Goal: Task Accomplishment & Management: Manage account settings

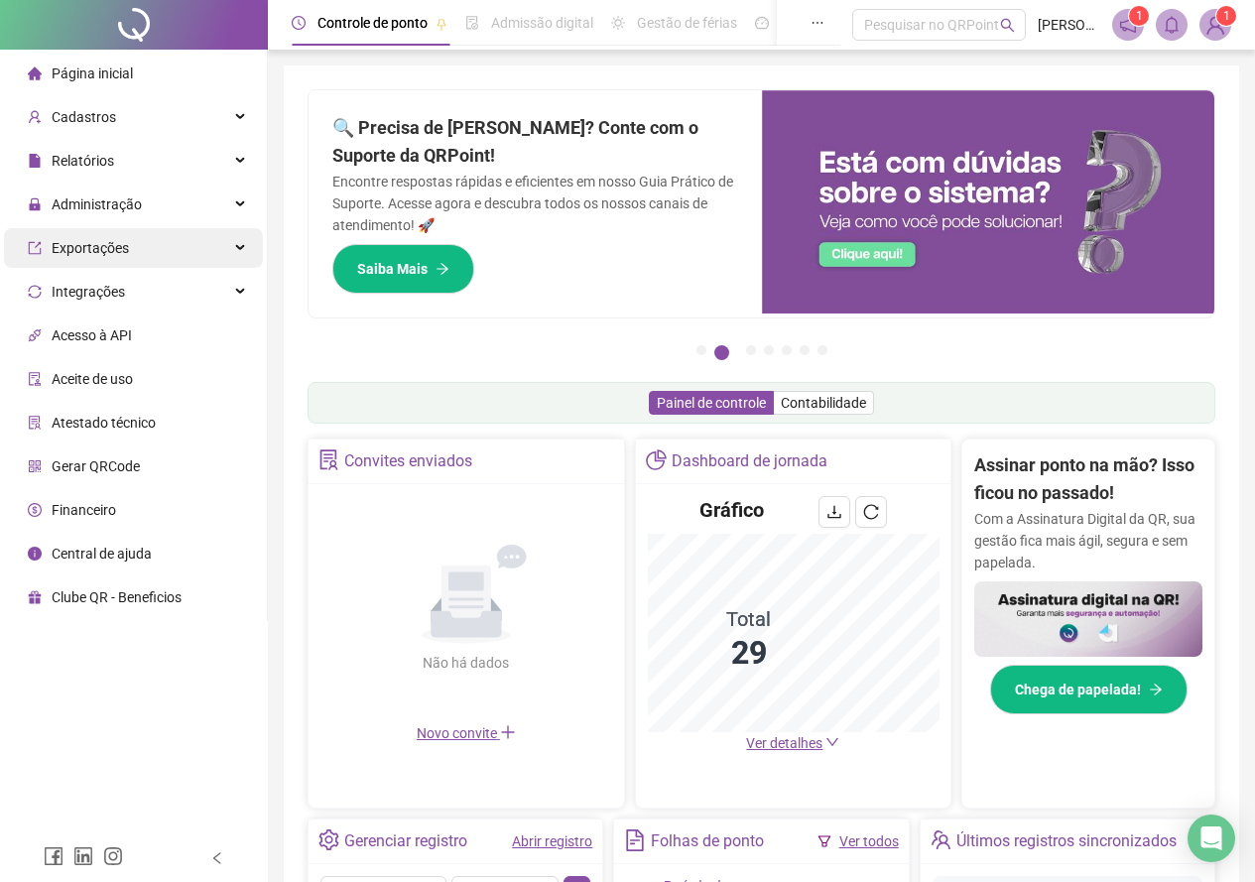
scroll to position [337, 0]
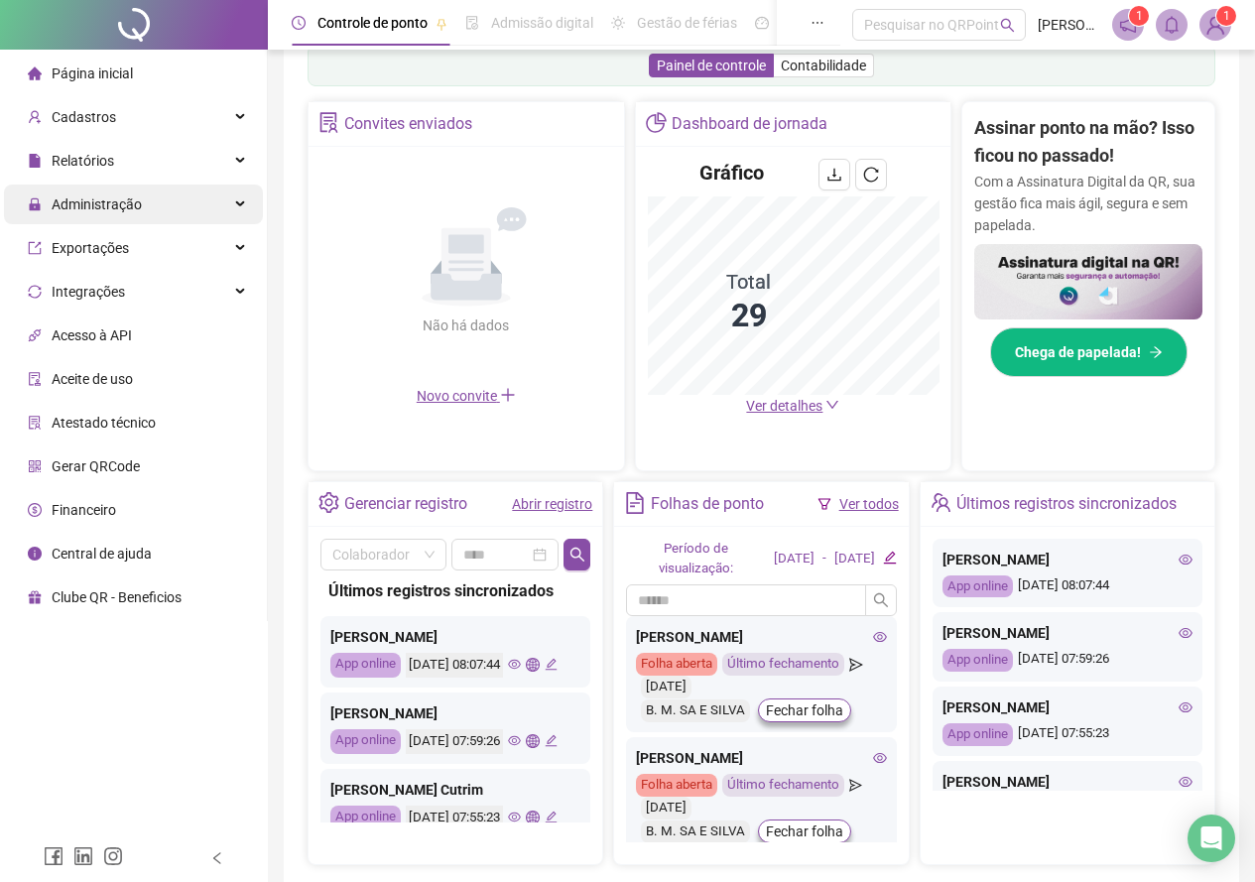
click at [111, 200] on span "Administração" at bounding box center [97, 204] width 90 height 16
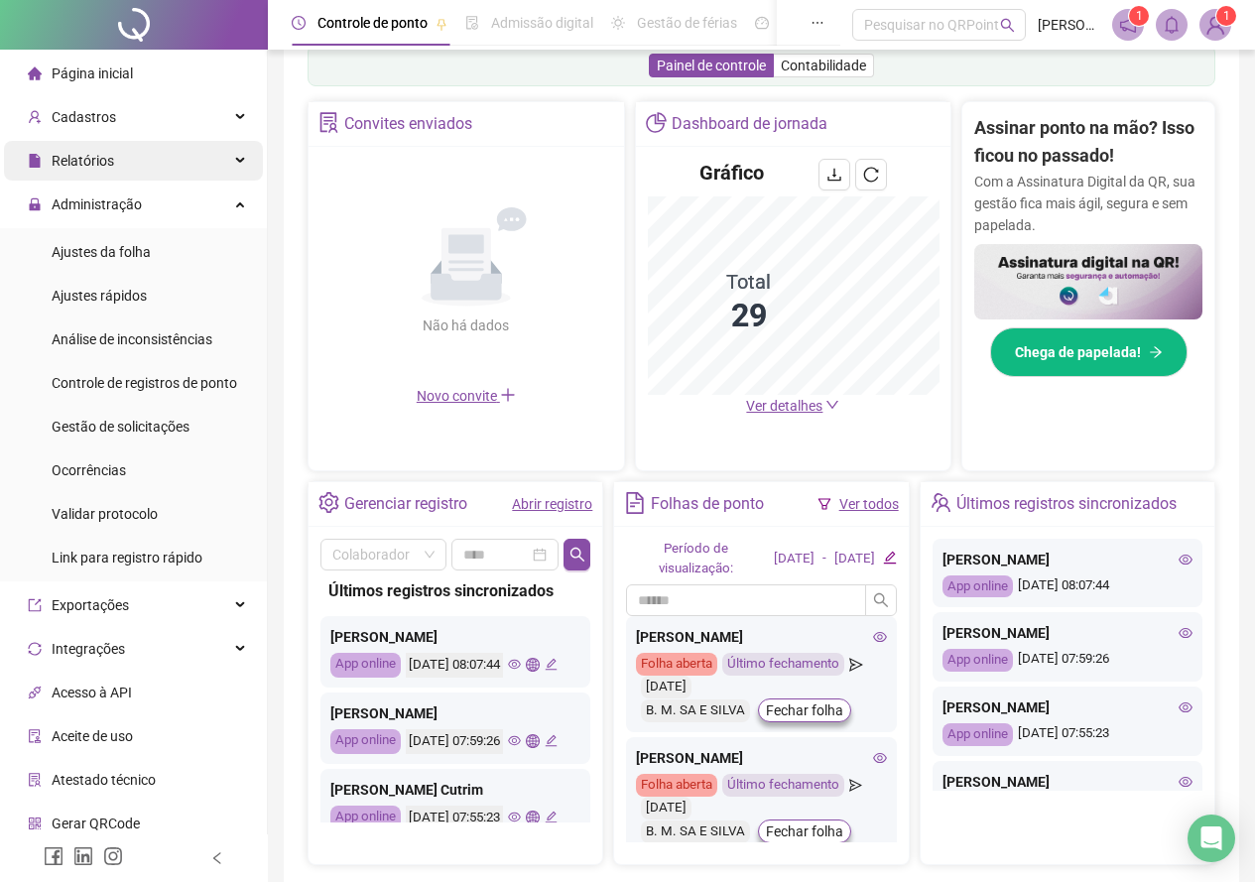
drag, startPoint x: 127, startPoint y: 249, endPoint x: 111, endPoint y: 179, distance: 72.2
click at [130, 253] on span "Ajustes da folha" at bounding box center [101, 252] width 99 height 16
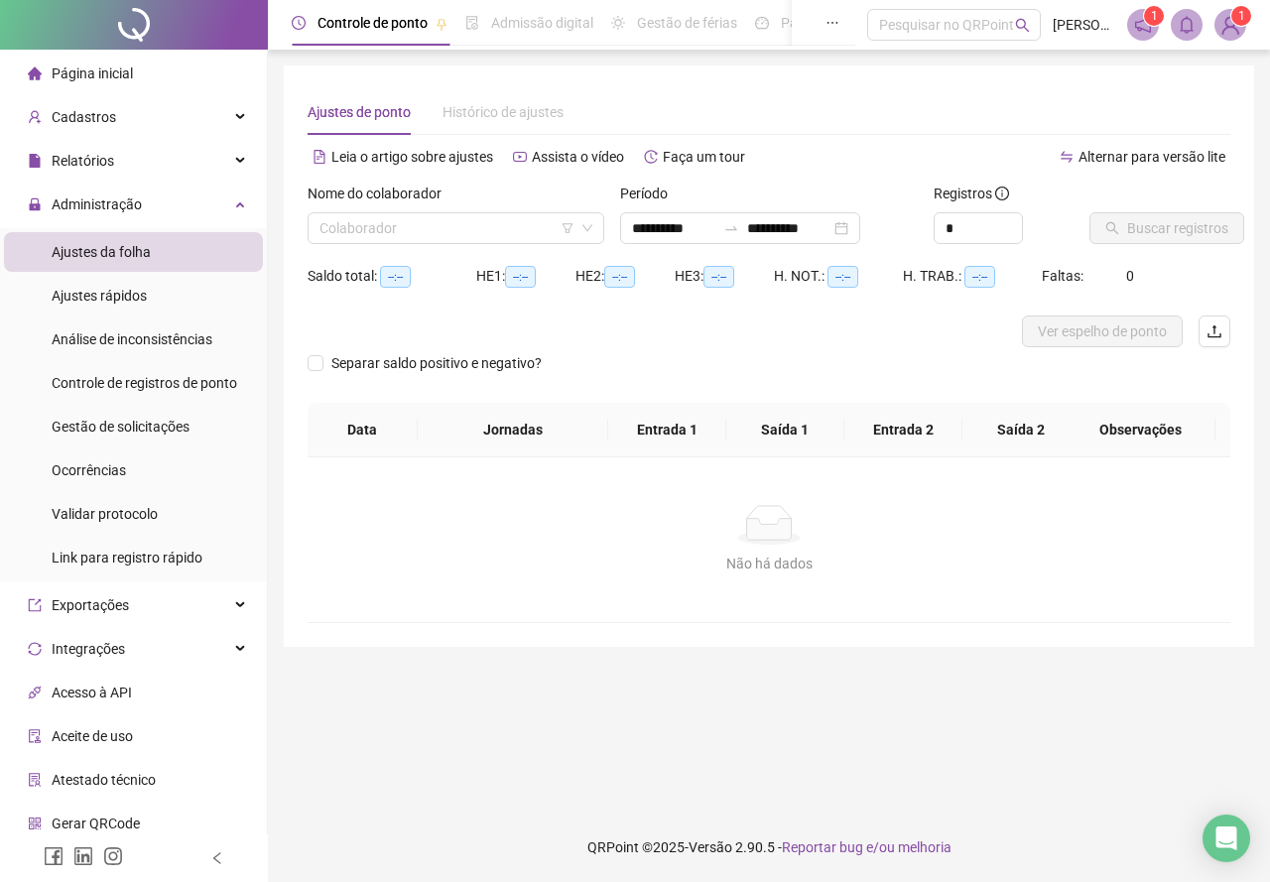
type input "**********"
click at [108, 80] on span "Página inicial" at bounding box center [92, 73] width 81 height 16
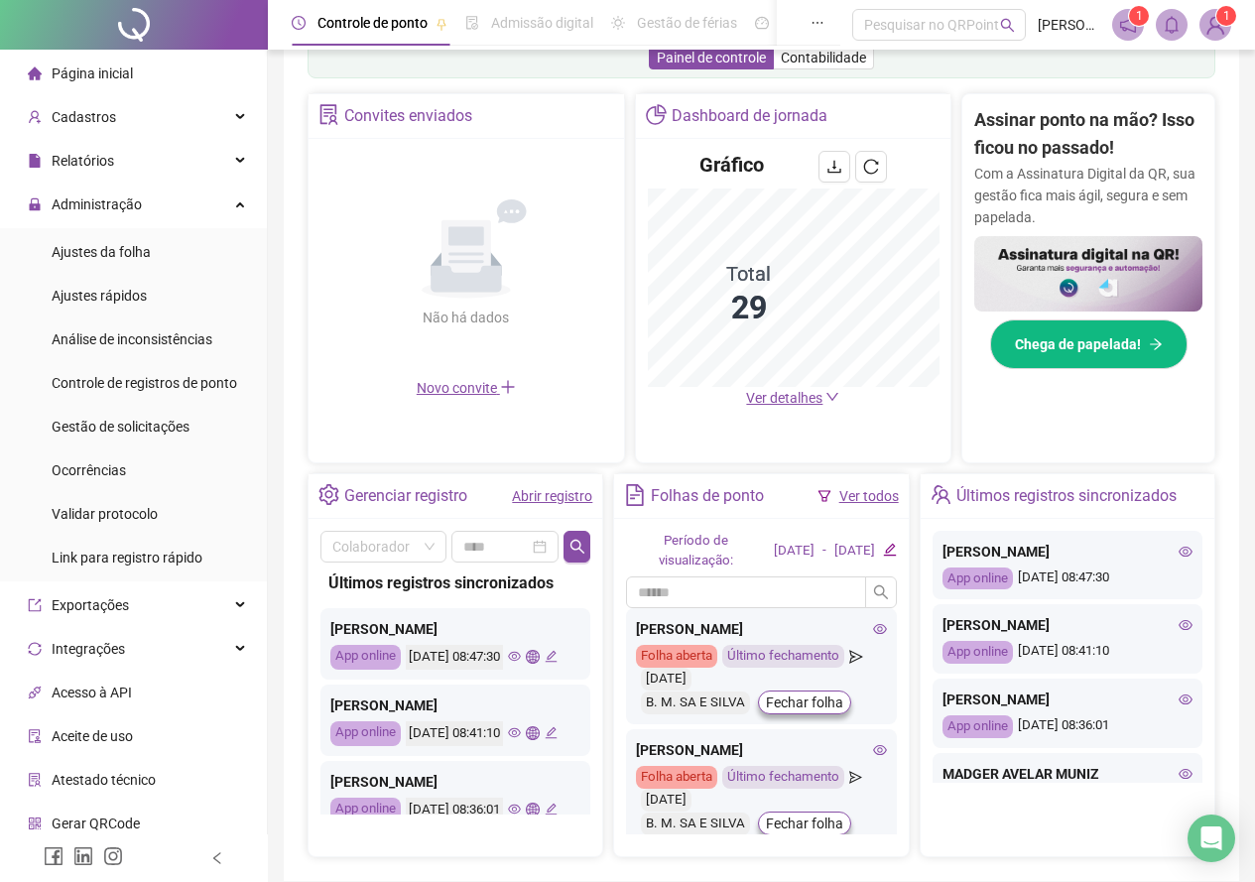
drag, startPoint x: 1160, startPoint y: 588, endPoint x: 1055, endPoint y: 597, distance: 105.6
click at [1055, 597] on div "[PERSON_NAME] App online [DATE] 08:47:30" at bounding box center [1068, 565] width 270 height 69
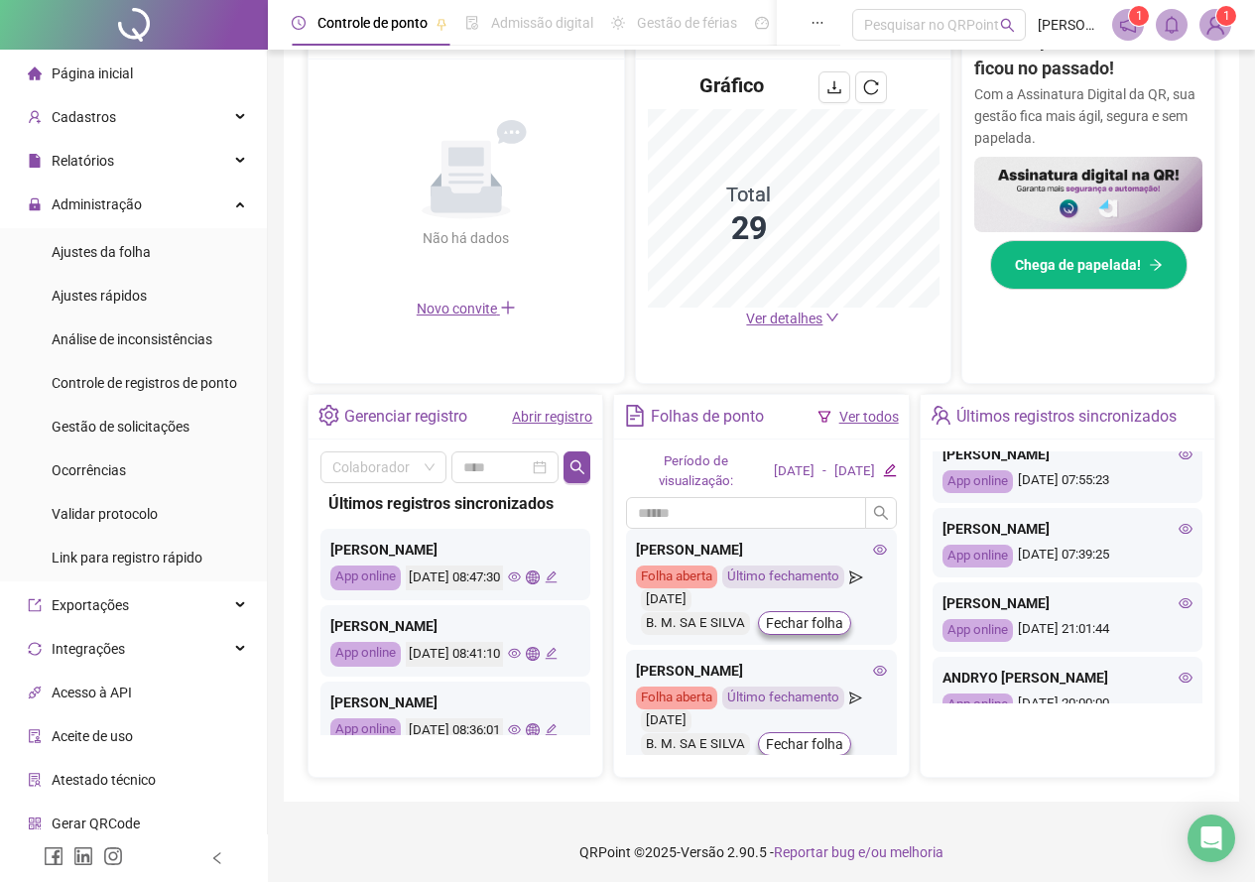
scroll to position [601, 0]
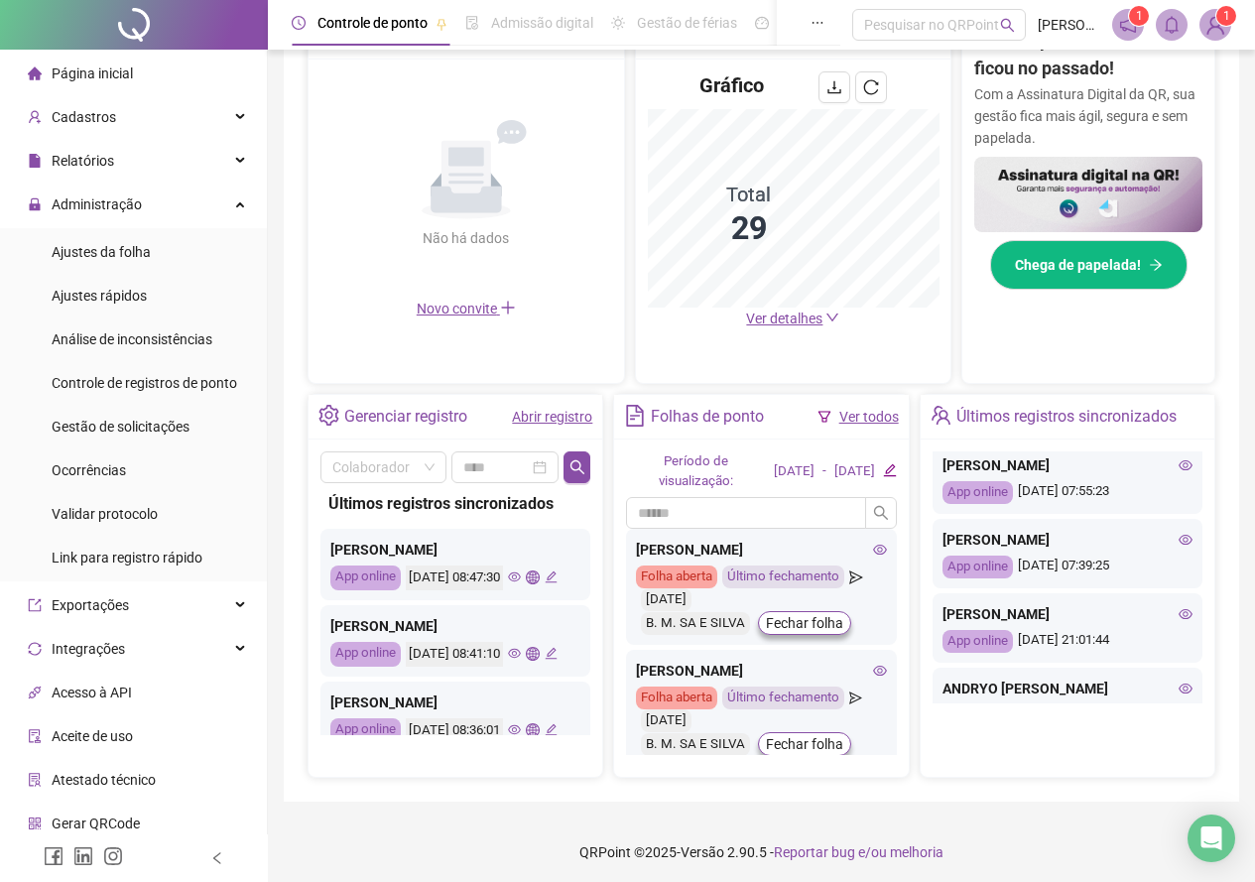
click at [1179, 547] on icon "eye" at bounding box center [1186, 540] width 14 height 14
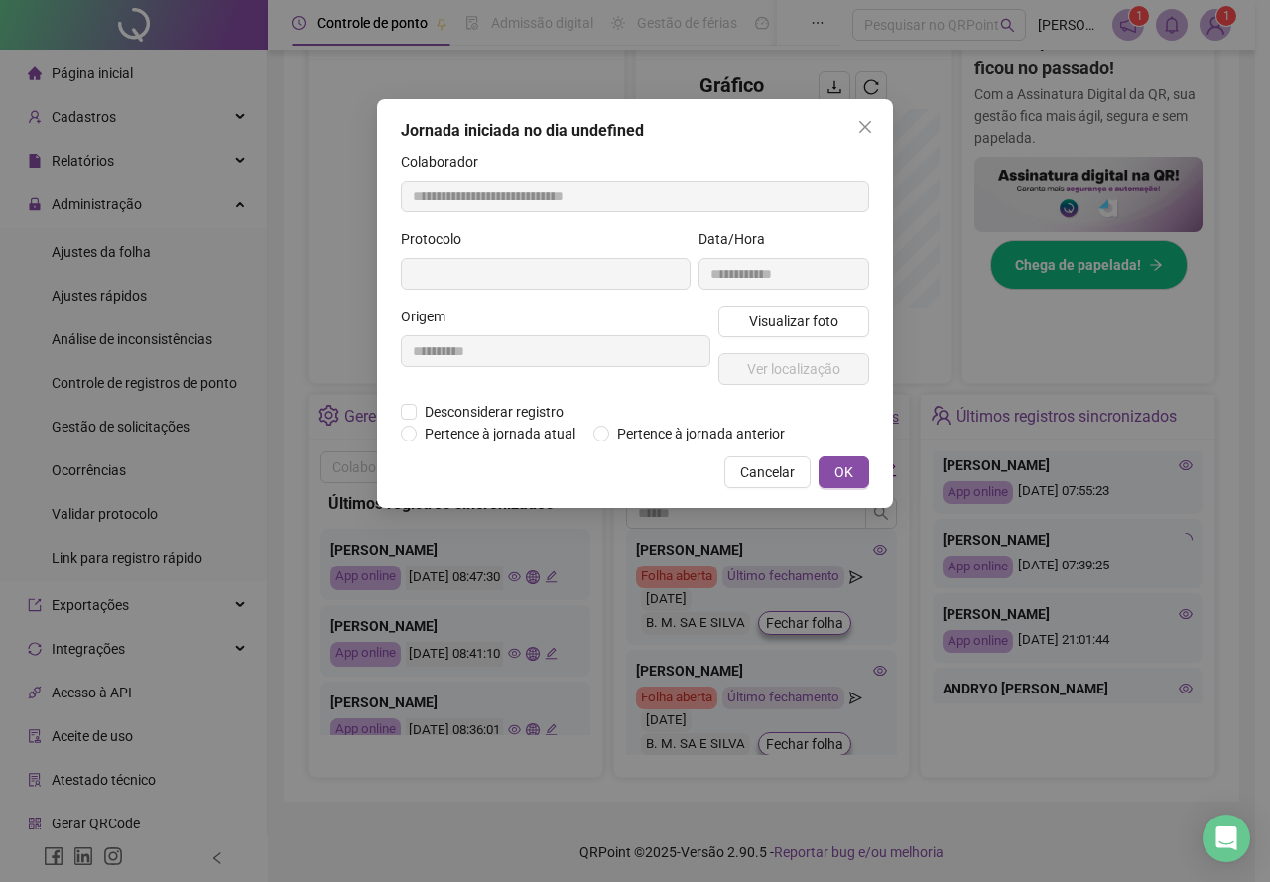
type input "**********"
click at [809, 319] on span "Visualizar foto" at bounding box center [793, 322] width 89 height 22
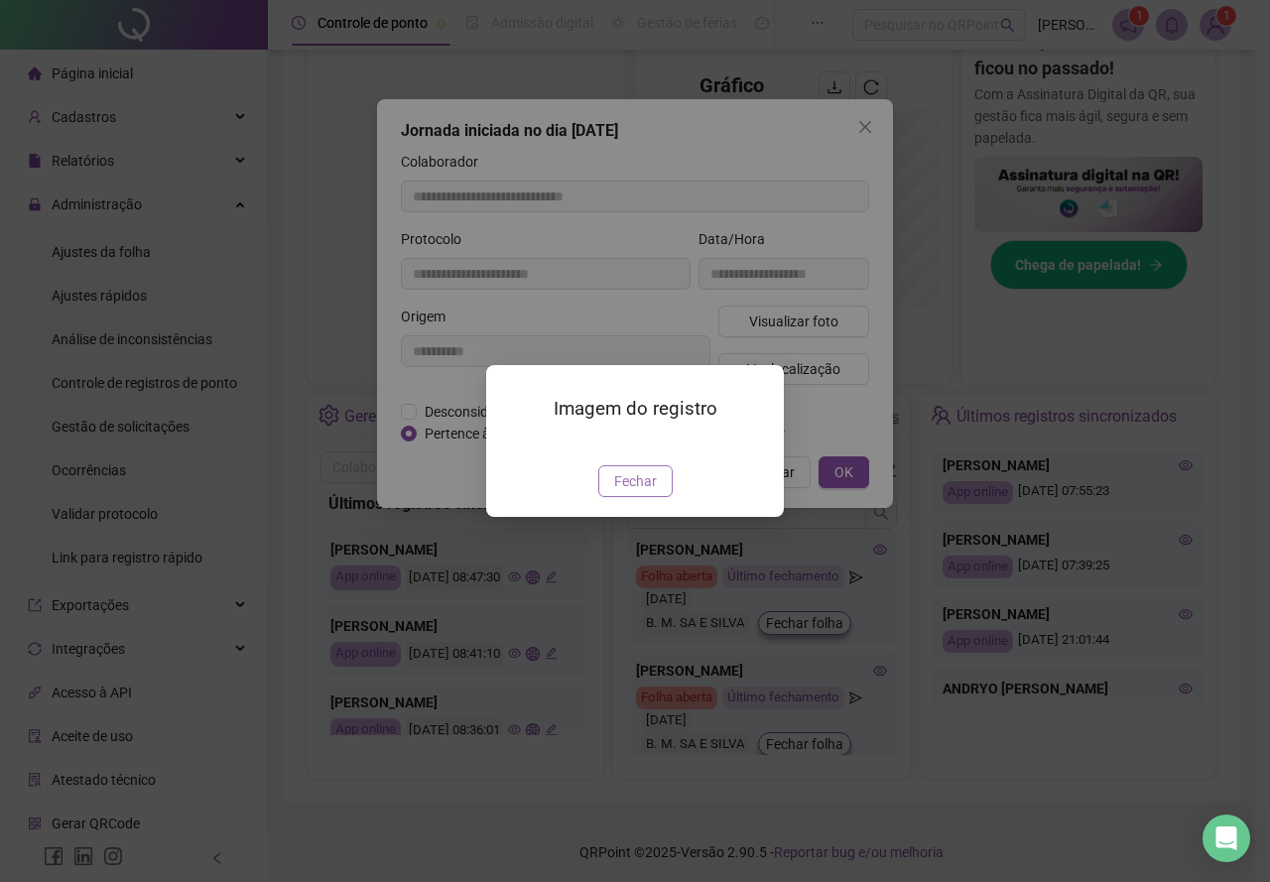
click at [647, 492] on span "Fechar" at bounding box center [635, 481] width 43 height 22
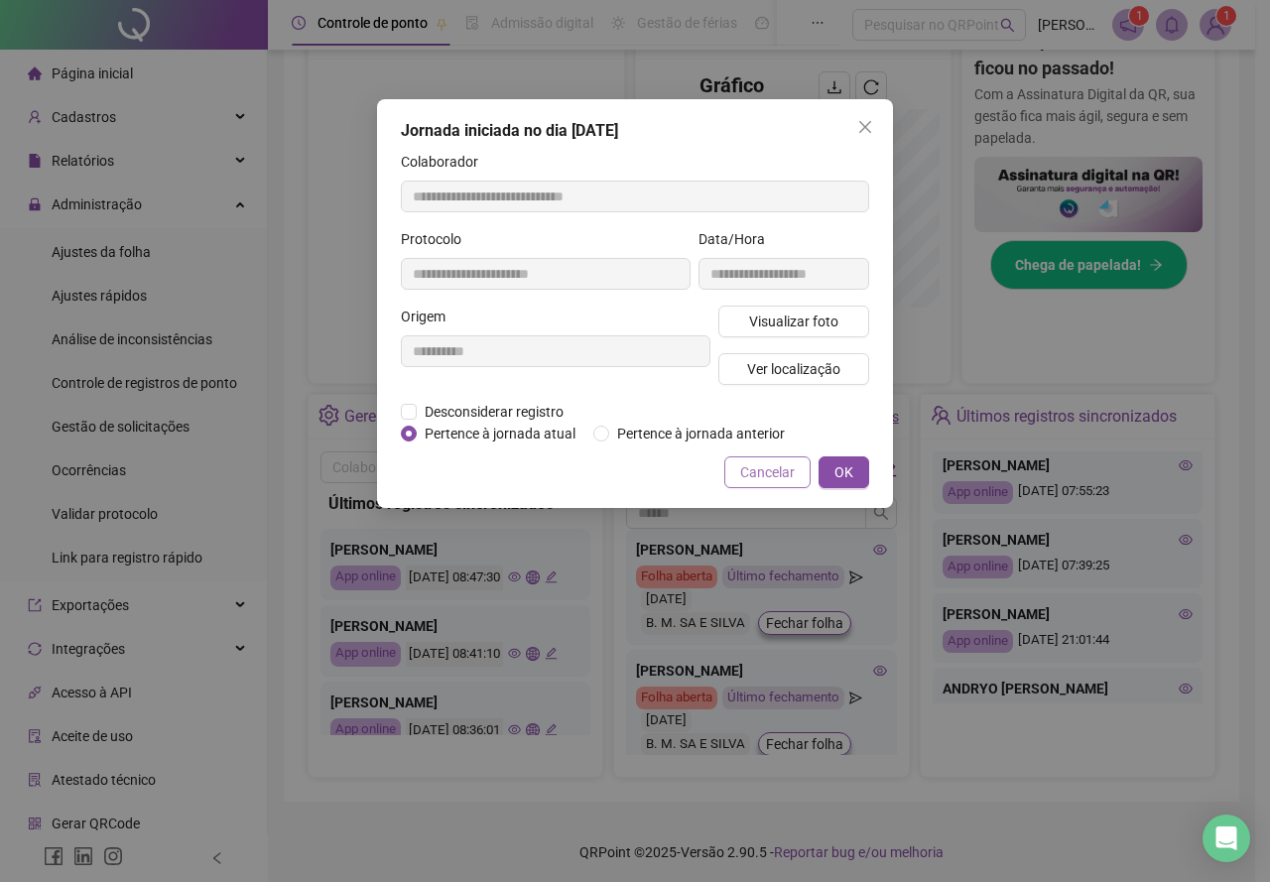
click at [777, 457] on button "Cancelar" at bounding box center [767, 472] width 86 height 32
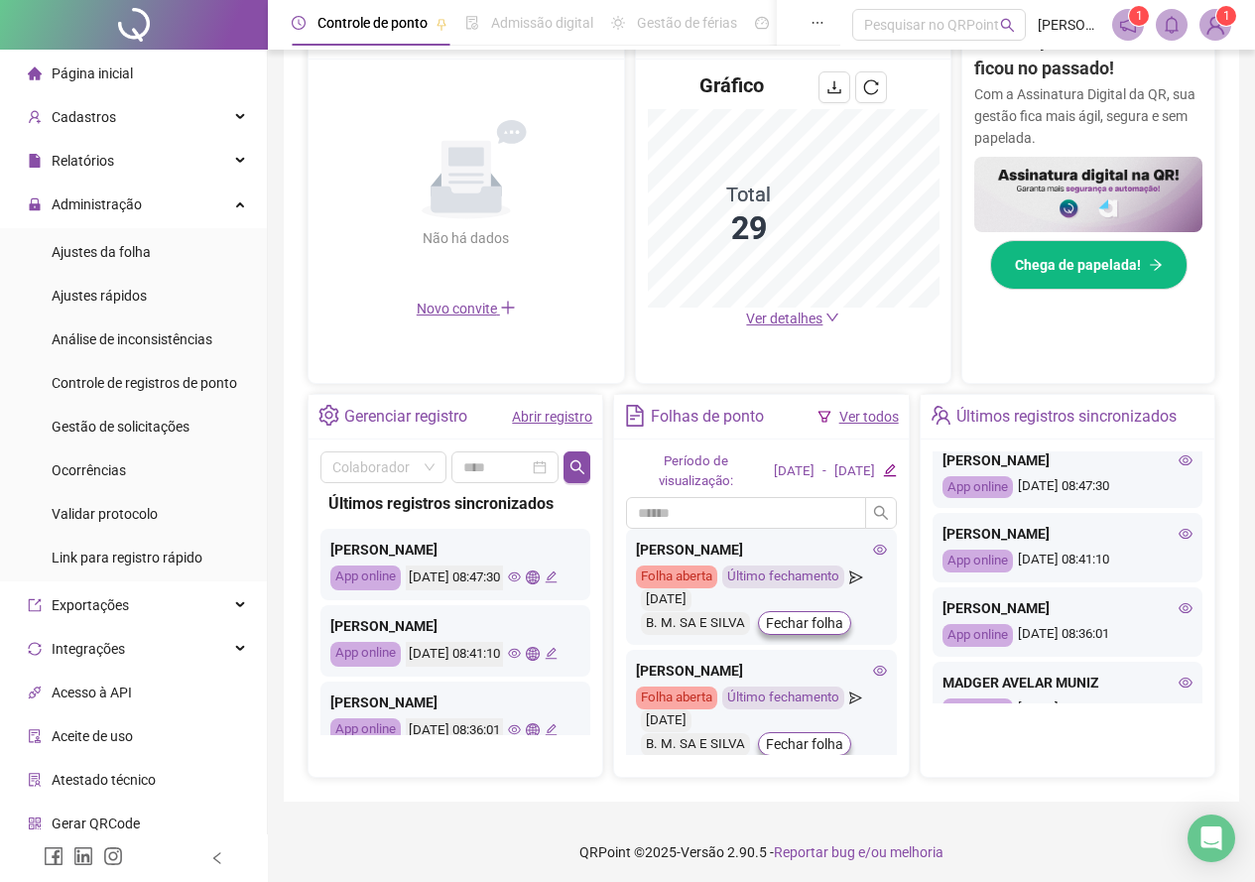
scroll to position [0, 0]
